Goal: Transaction & Acquisition: Purchase product/service

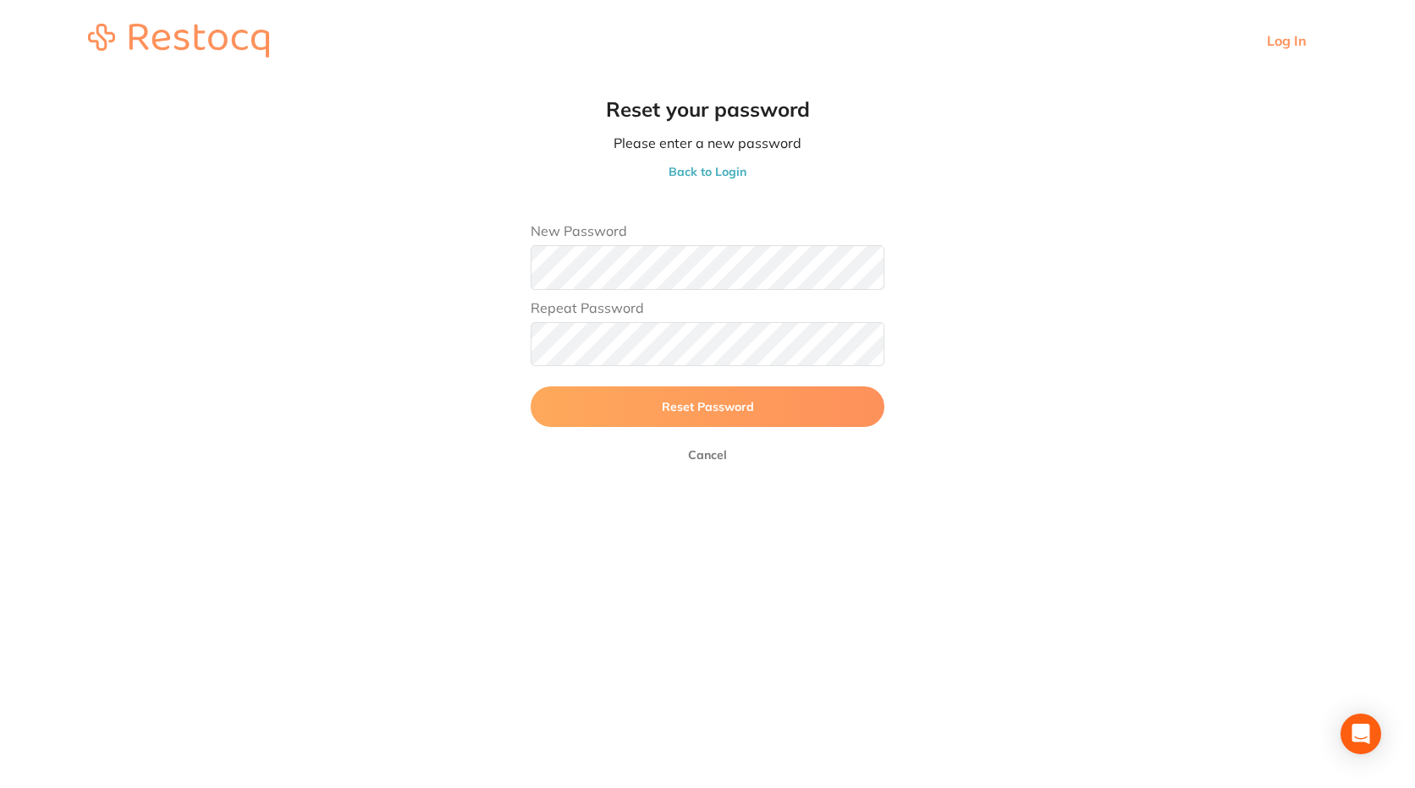
click at [750, 426] on button "Reset Password" at bounding box center [707, 407] width 354 height 41
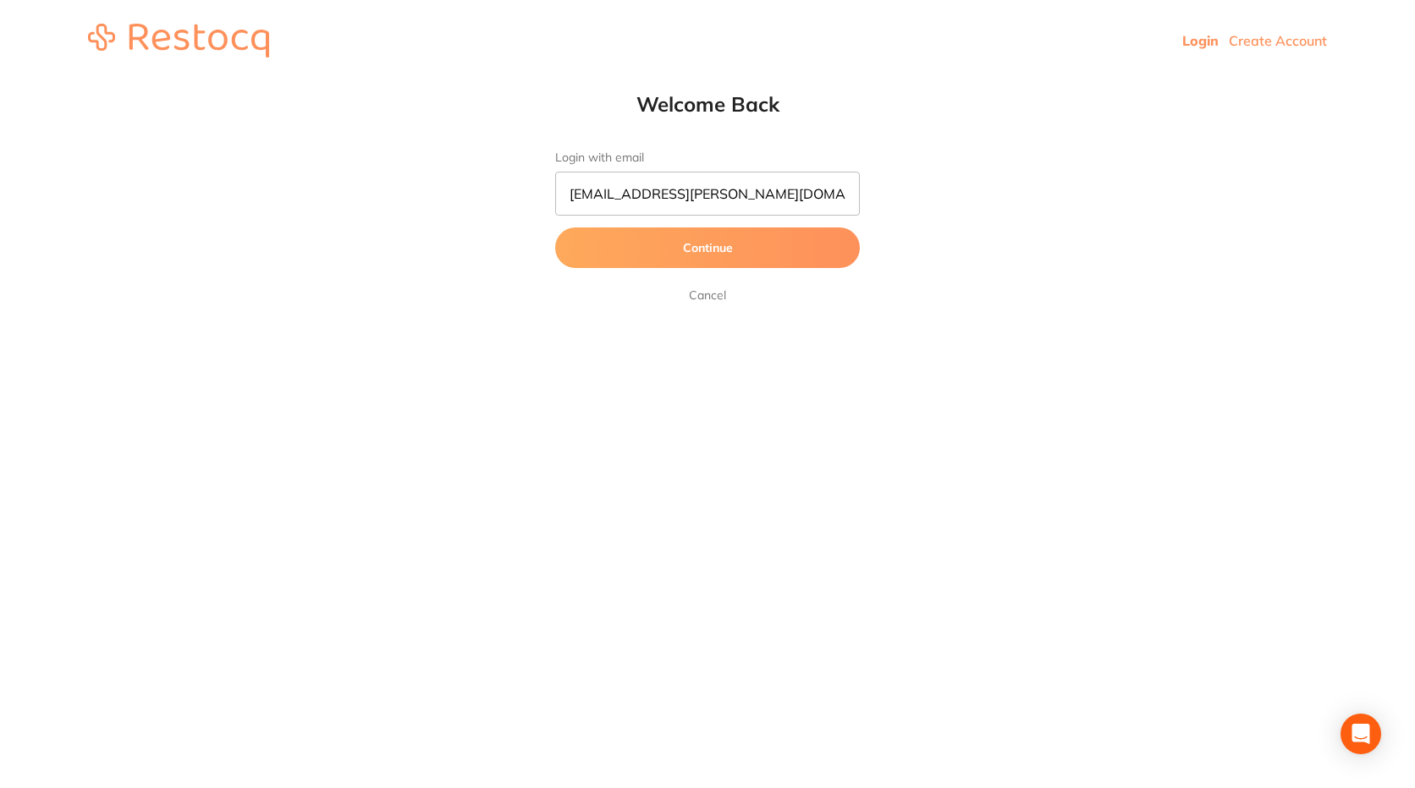
click at [733, 230] on button "Continue" at bounding box center [707, 248] width 305 height 41
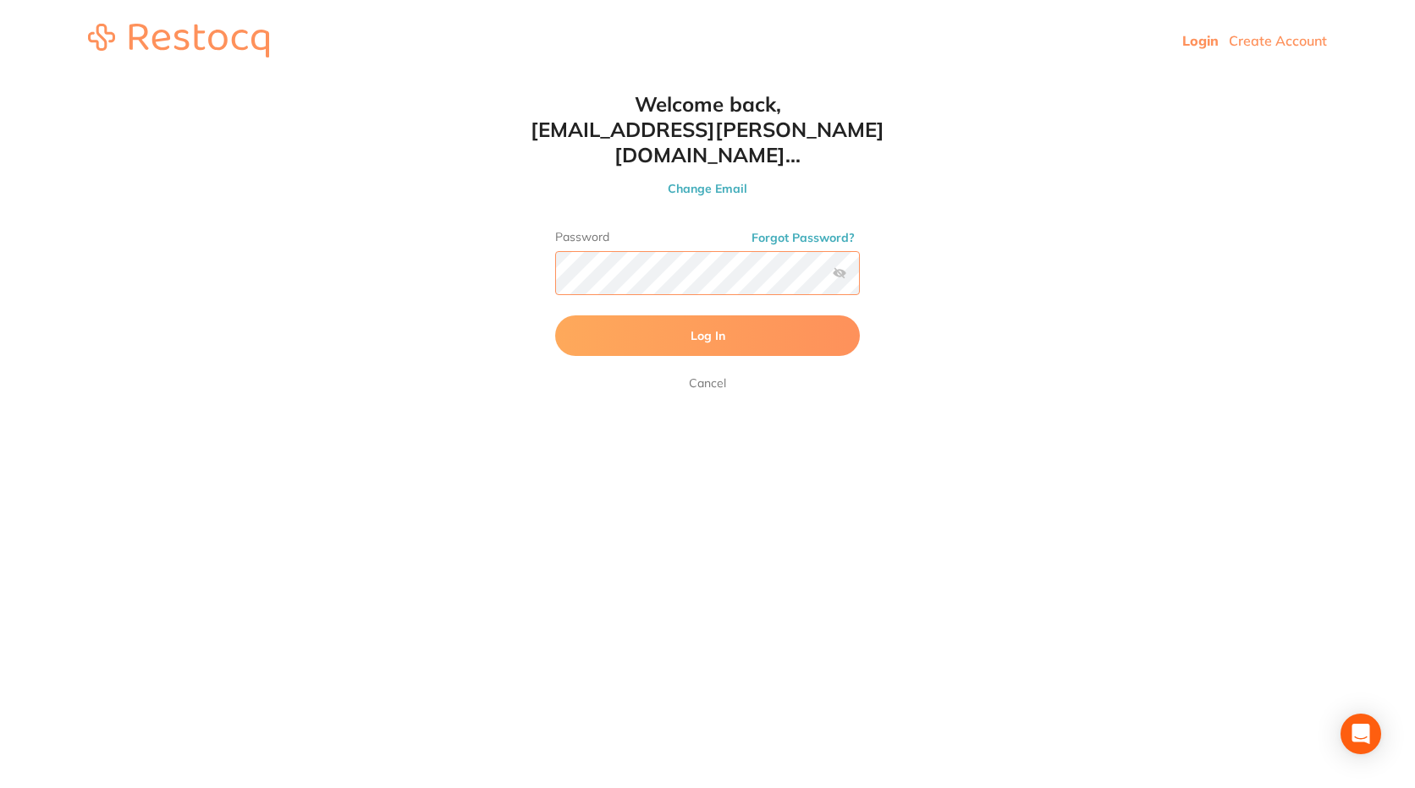
click at [555, 316] on button "Log In" at bounding box center [707, 336] width 305 height 41
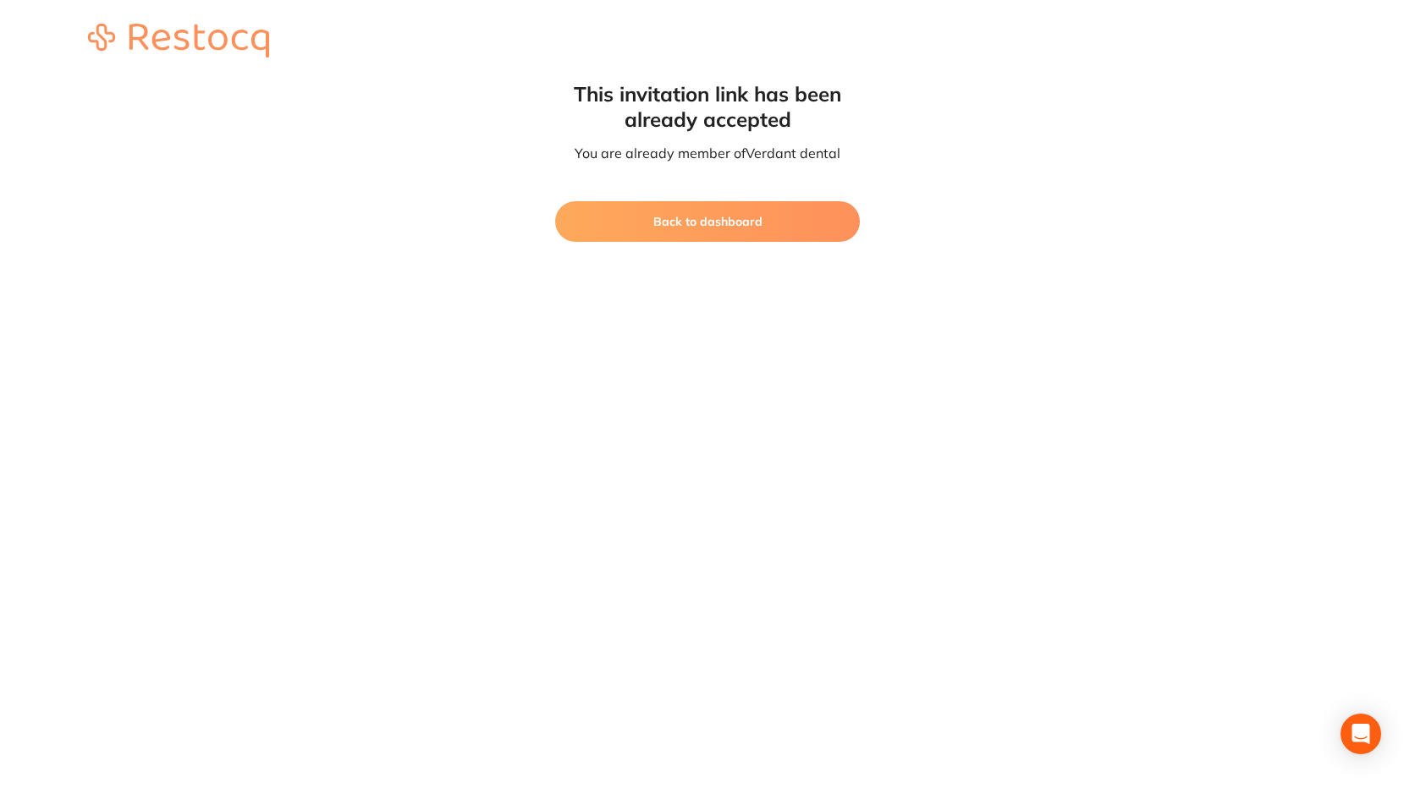
click at [721, 215] on button "Back to dashboard" at bounding box center [707, 221] width 305 height 41
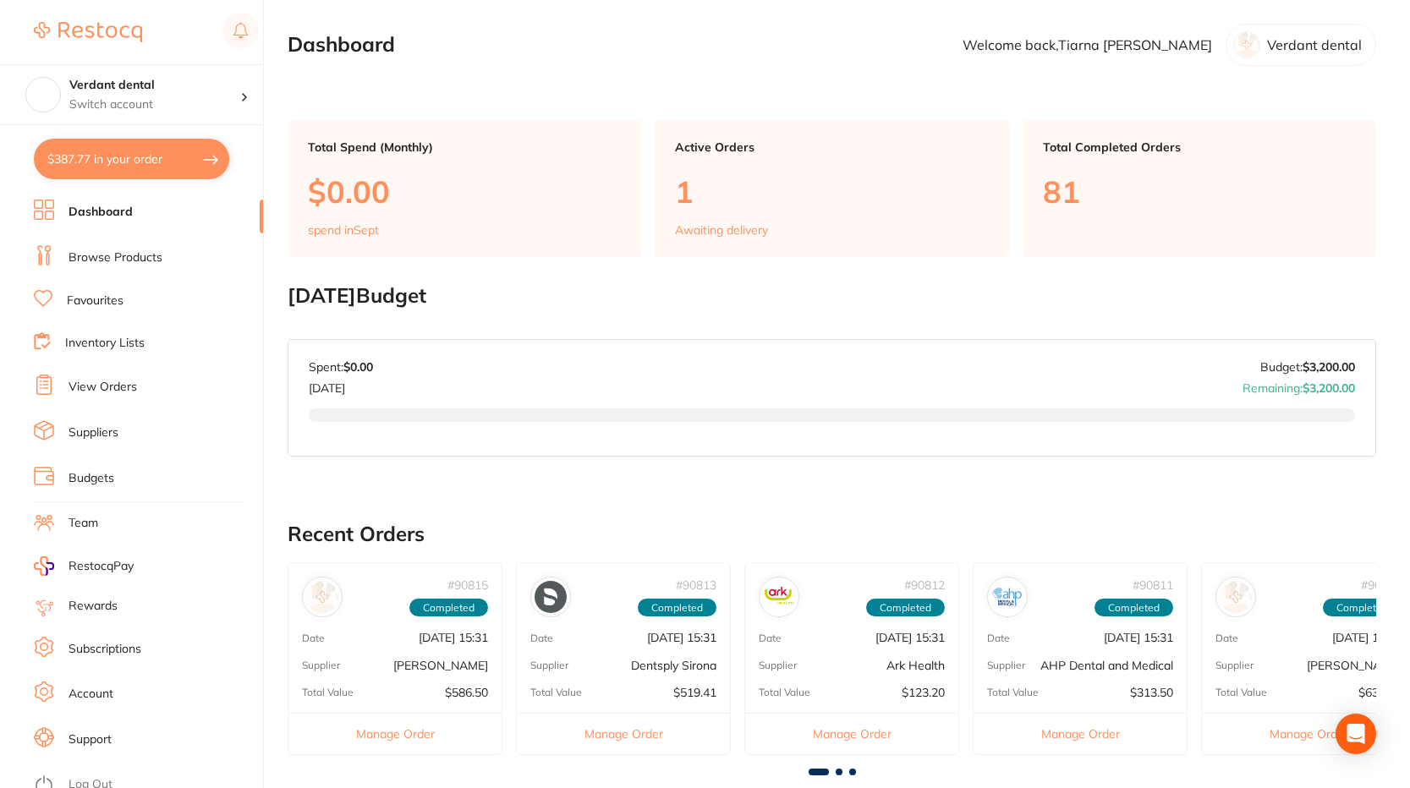
click at [124, 245] on li "Browse Products" at bounding box center [148, 257] width 229 height 25
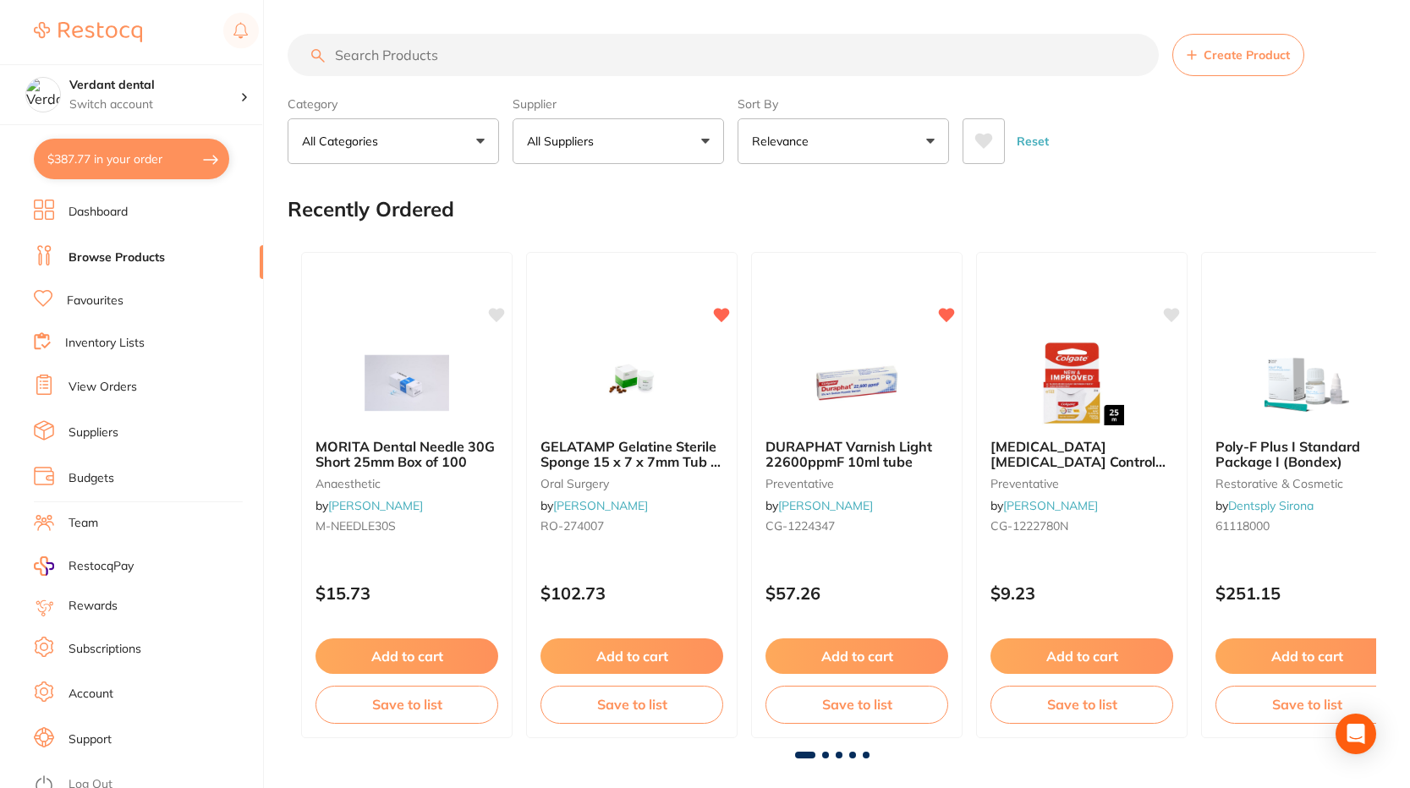
click at [375, 60] on input "search" at bounding box center [723, 55] width 871 height 42
paste input "3M RelyX Universal Micro Mixing Tips"
type input "3M RelyX Universal Micro Mixing Tips"
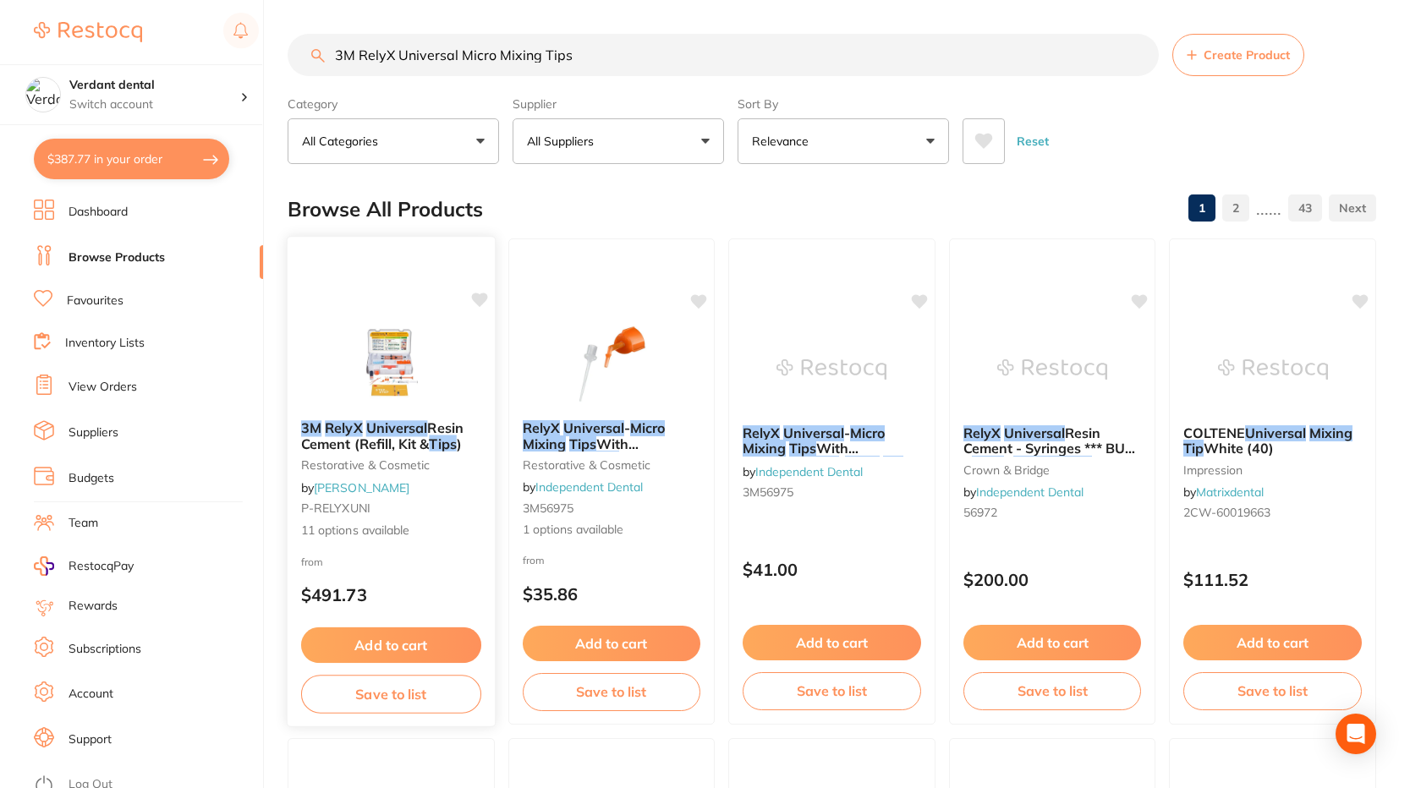
click at [360, 519] on div "3M RelyX Universal Resin Cement (Refill, Kit & Tips ) restorative & cosmetic by…" at bounding box center [391, 480] width 207 height 146
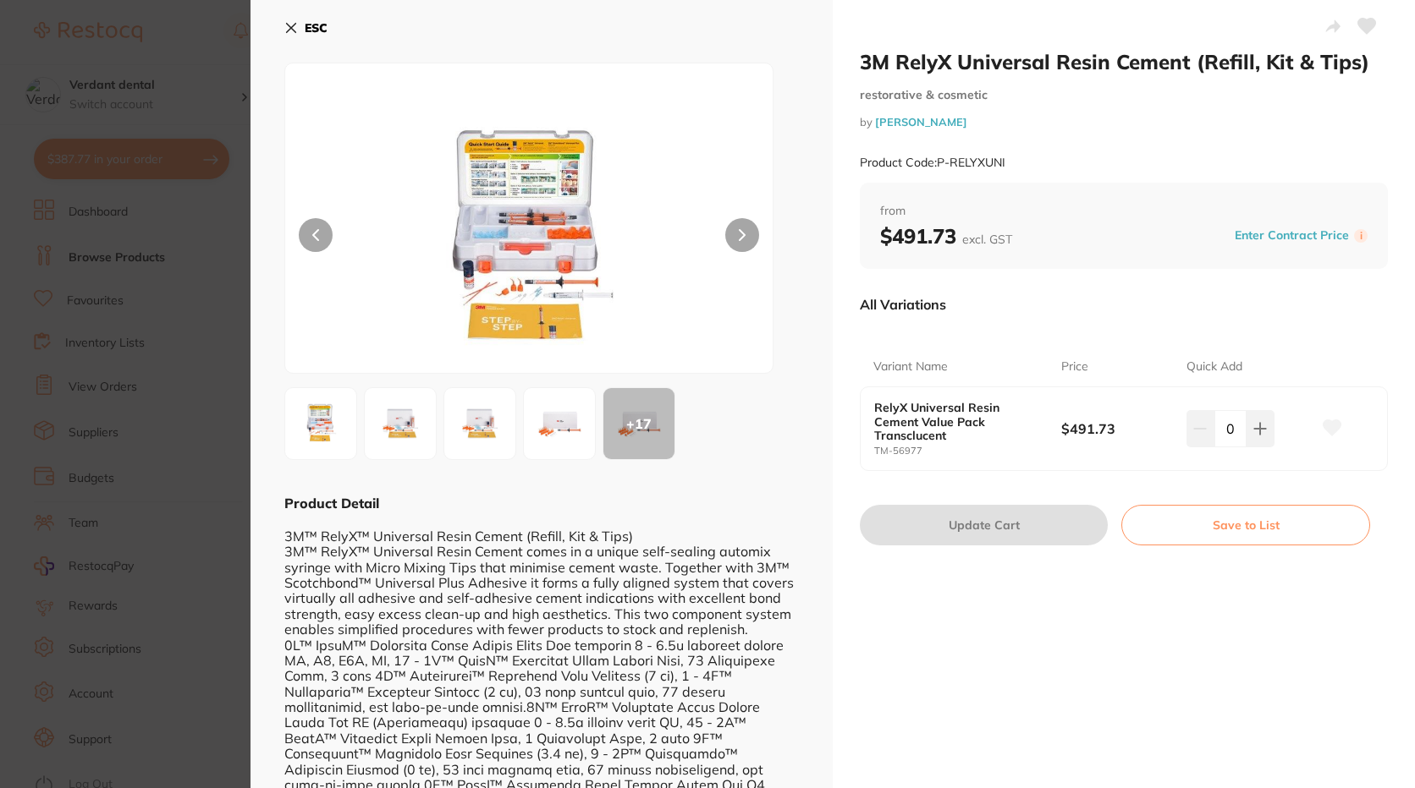
click at [561, 433] on img at bounding box center [559, 423] width 61 height 61
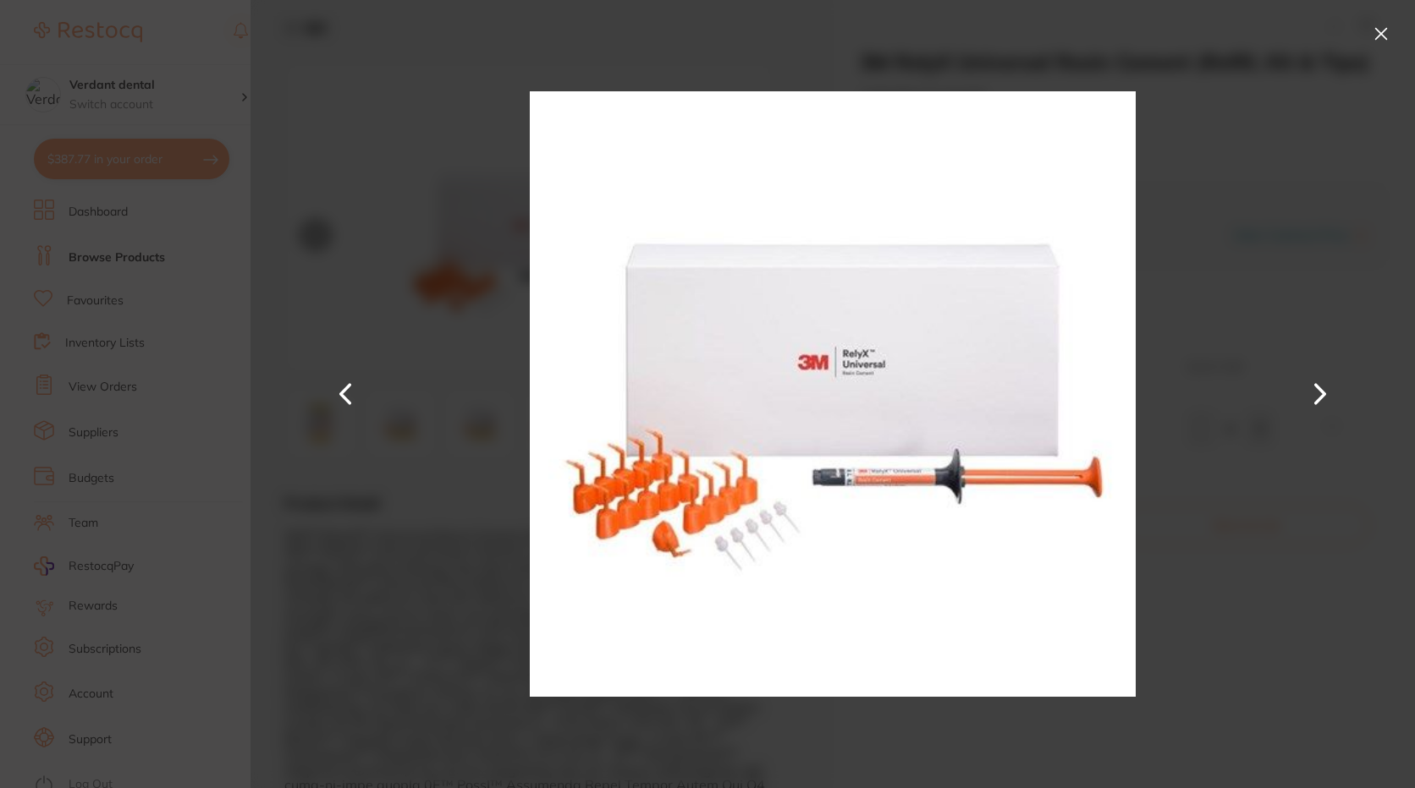
click at [470, 435] on div at bounding box center [832, 394] width 1164 height 788
click at [349, 393] on button at bounding box center [345, 394] width 41 height 394
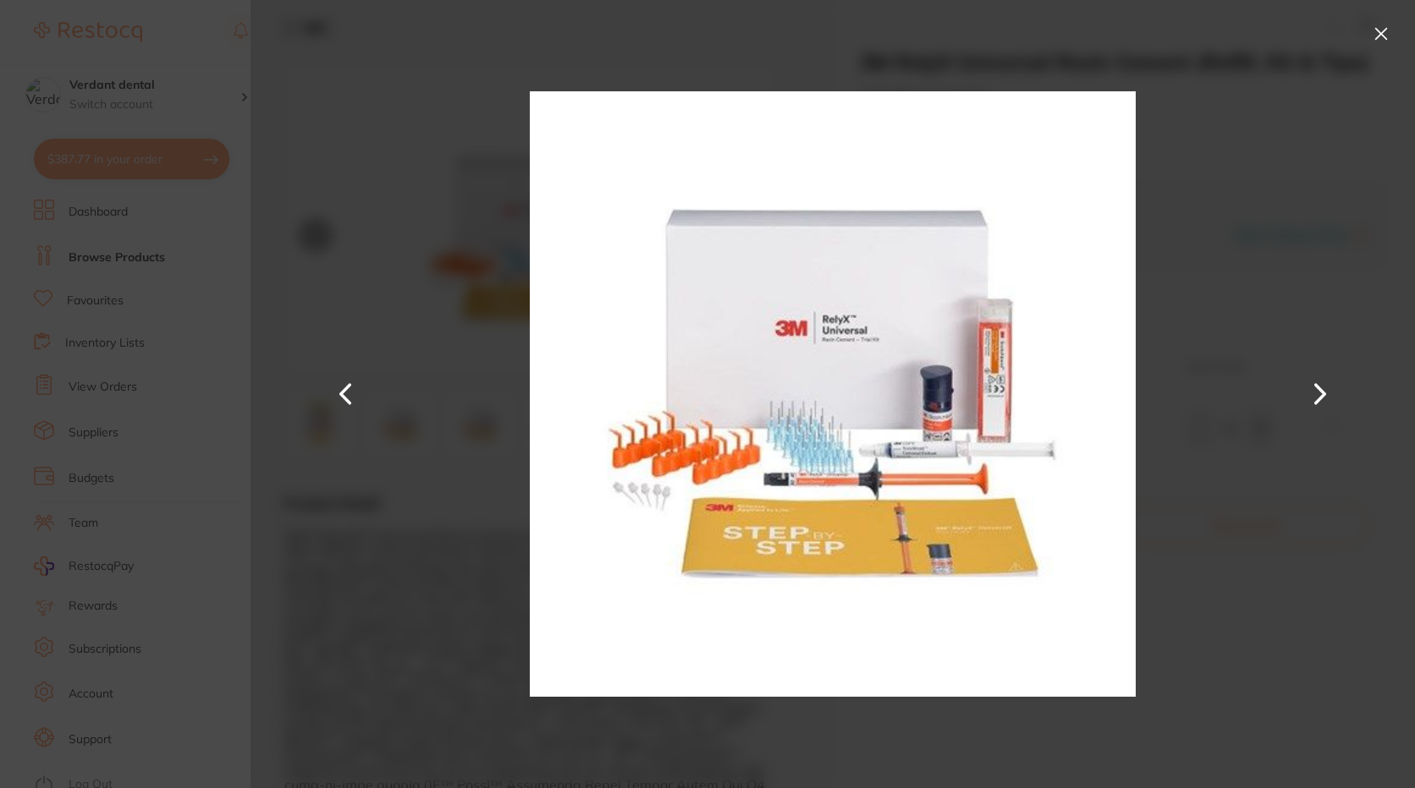
click at [349, 393] on button at bounding box center [345, 394] width 41 height 394
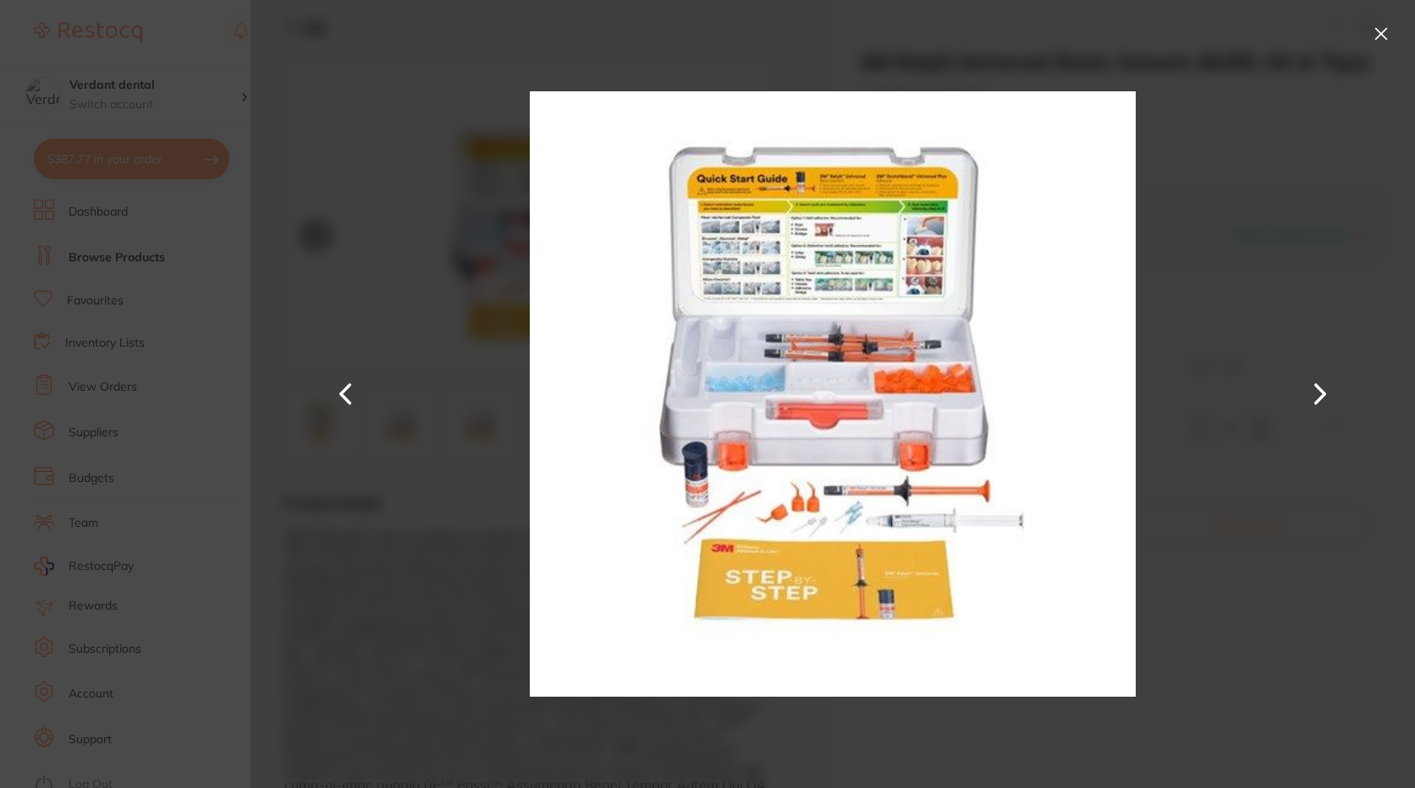
click at [349, 393] on button at bounding box center [345, 394] width 41 height 394
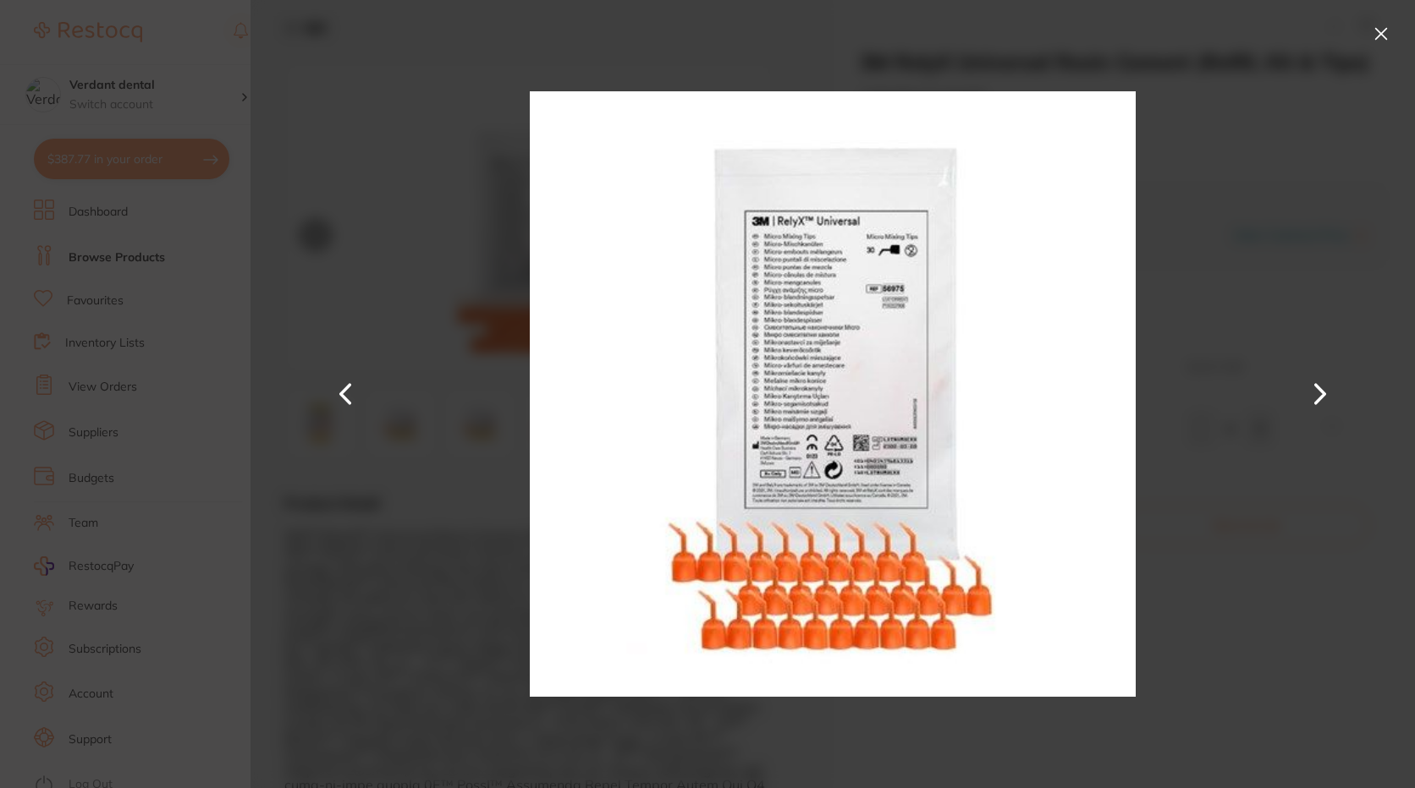
click at [349, 393] on button at bounding box center [345, 394] width 41 height 394
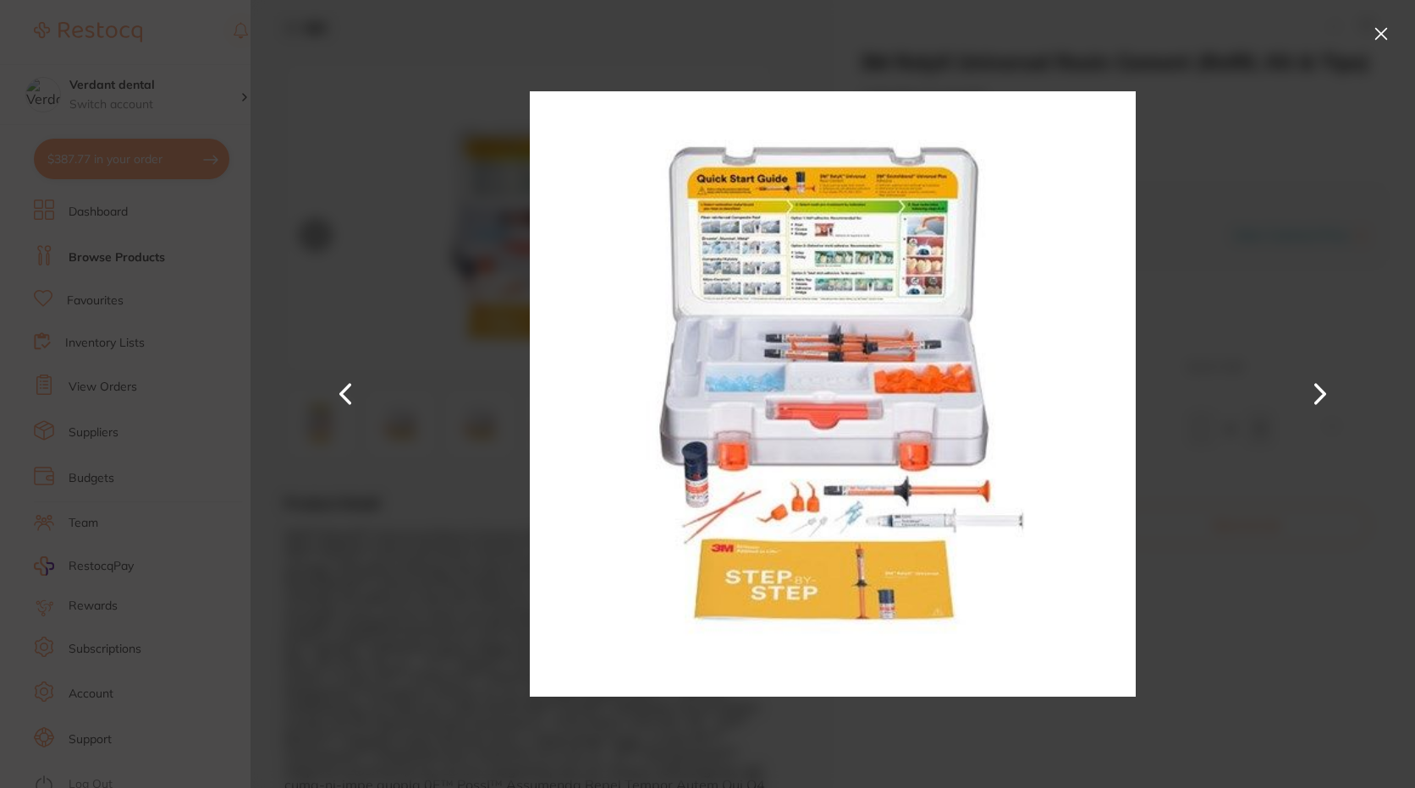
click at [1382, 30] on button at bounding box center [1380, 33] width 27 height 27
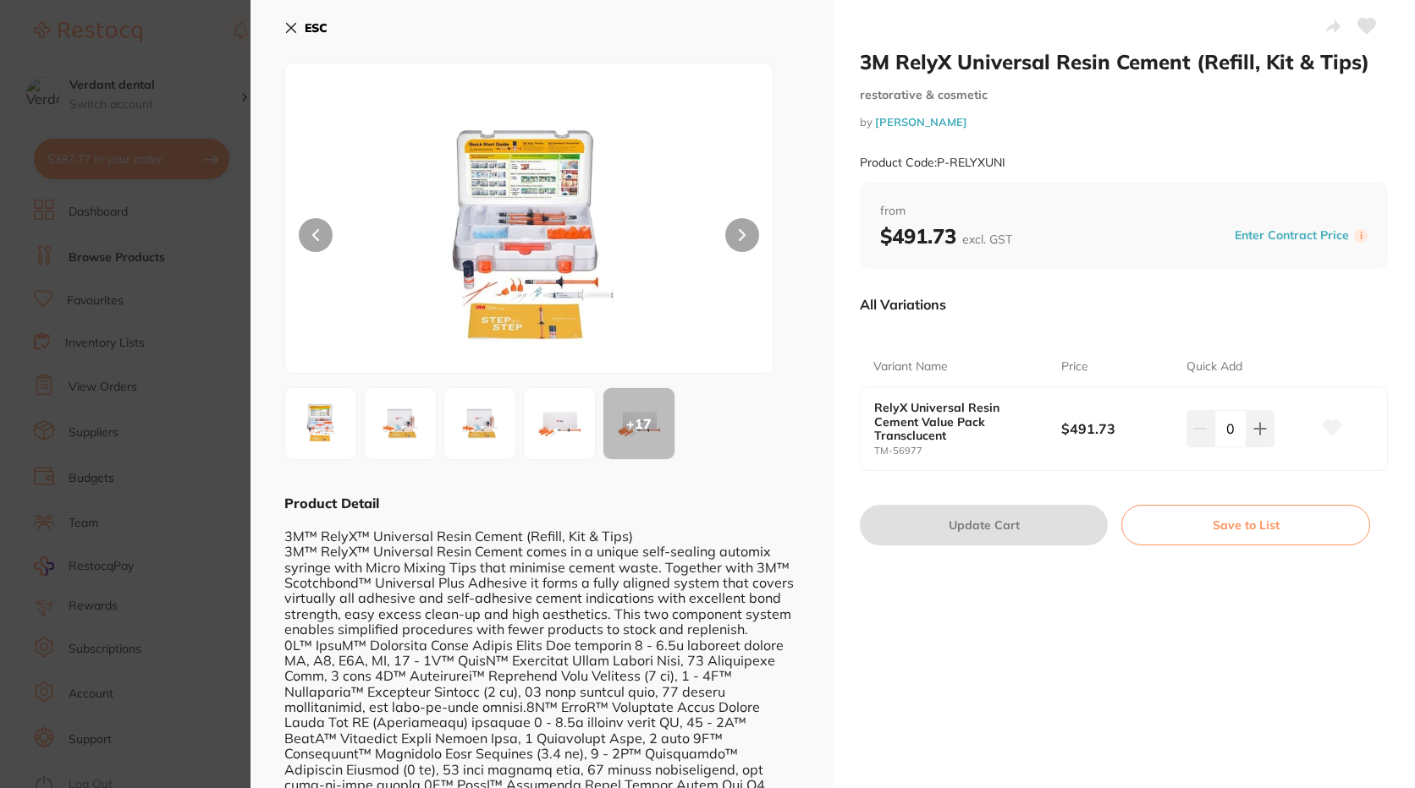
click at [312, 29] on b "ESC" at bounding box center [316, 27] width 23 height 15
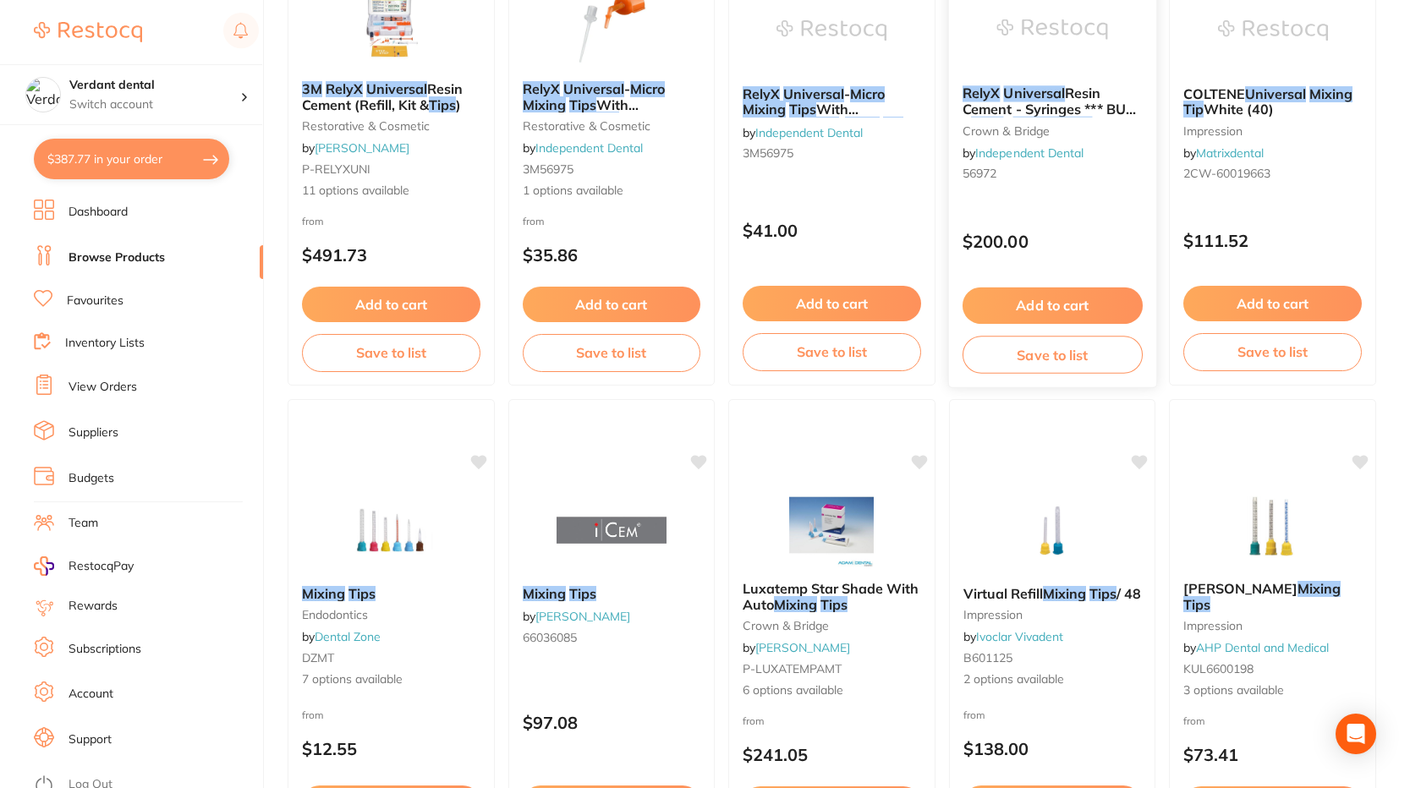
scroll to position [170, 0]
